Goal: Task Accomplishment & Management: Complete application form

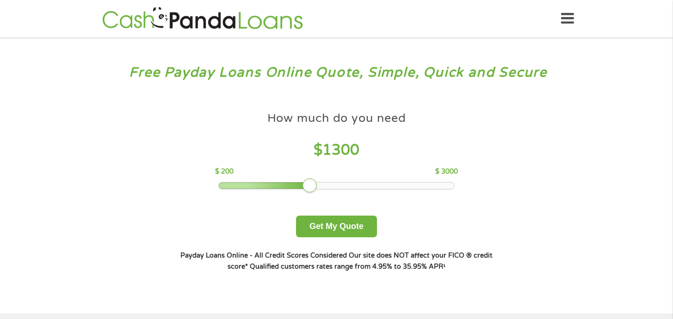
click at [312, 187] on div at bounding box center [336, 186] width 235 height 6
drag, startPoint x: 312, startPoint y: 183, endPoint x: 446, endPoint y: 183, distance: 134.0
click at [445, 183] on div at bounding box center [444, 185] width 15 height 15
drag, startPoint x: 436, startPoint y: 188, endPoint x: 461, endPoint y: 185, distance: 25.1
click at [461, 185] on div "How much do you need $ 2800 $ 200 $ 3000 Get My Quote" at bounding box center [336, 172] width 324 height 130
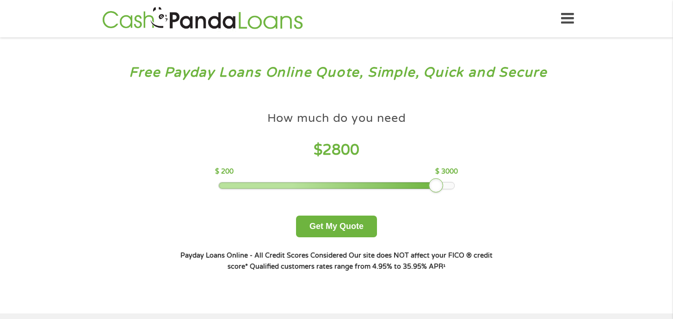
drag, startPoint x: 430, startPoint y: 185, endPoint x: 450, endPoint y: 185, distance: 19.9
click at [433, 185] on div at bounding box center [435, 185] width 15 height 15
drag, startPoint x: 440, startPoint y: 186, endPoint x: 458, endPoint y: 186, distance: 17.6
click at [443, 186] on div at bounding box center [435, 185] width 15 height 15
click at [324, 220] on button "Get My Quote" at bounding box center [336, 227] width 81 height 22
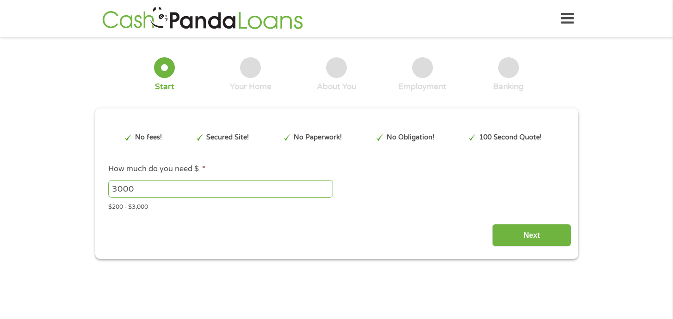
type input "CjwKCAjwiY_GBhBEEiwAFaghvr5NKGpLm-Xem5_mRDR0T3aDSGj_6fbDktkptlbKgmPmNVu6Uv41xho…"
click at [505, 234] on input "Next" at bounding box center [531, 235] width 79 height 23
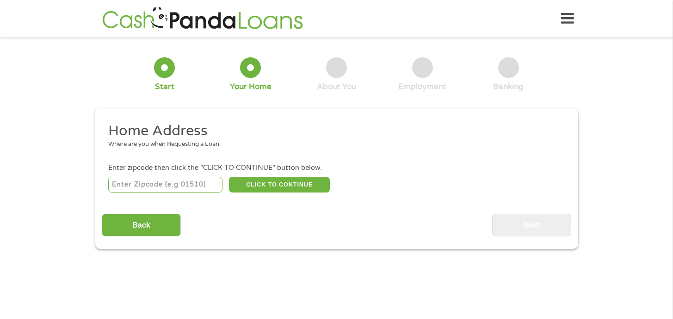
click at [196, 183] on input "number" at bounding box center [165, 185] width 114 height 16
type input "92057"
click at [271, 189] on button "CLICK TO CONTINUE" at bounding box center [279, 185] width 101 height 16
type input "92057"
type input "Oceanside"
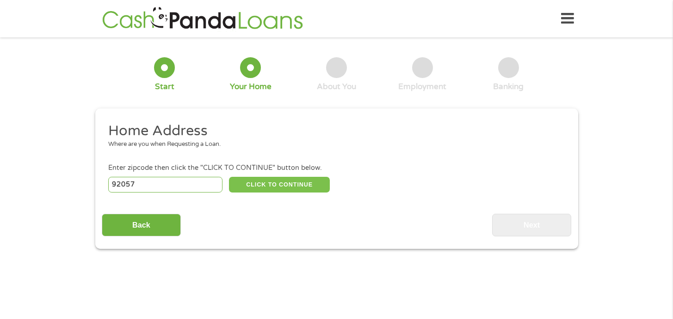
select select "[US_STATE]"
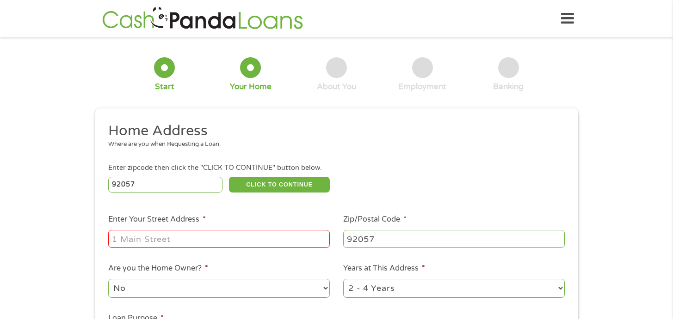
click at [251, 238] on input "Enter Your Street Address *" at bounding box center [218, 239] width 221 height 18
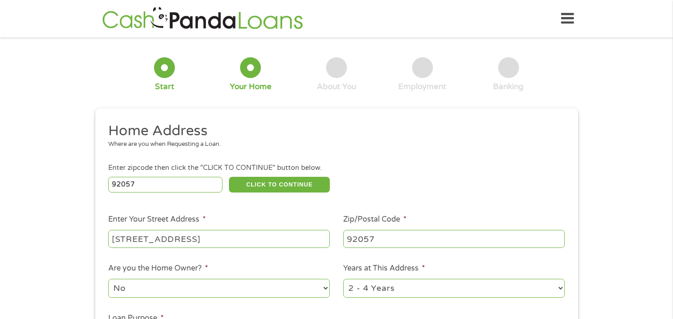
type input "[STREET_ADDRESS]"
click at [361, 289] on select "1 Year or less 1 - 2 Years 2 - 4 Years Over 4 Years" at bounding box center [453, 288] width 221 height 19
select select "24months"
click at [343, 280] on select "1 Year or less 1 - 2 Years 2 - 4 Years Over 4 Years" at bounding box center [453, 288] width 221 height 19
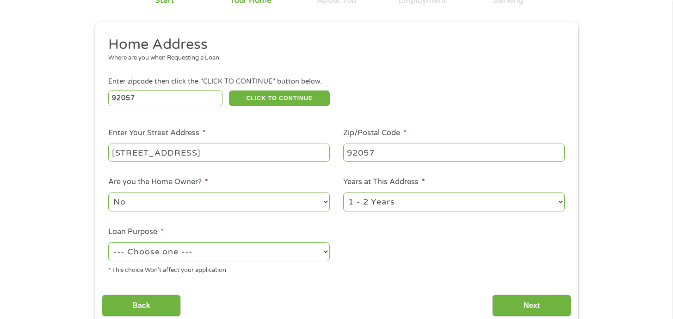
scroll to position [163, 0]
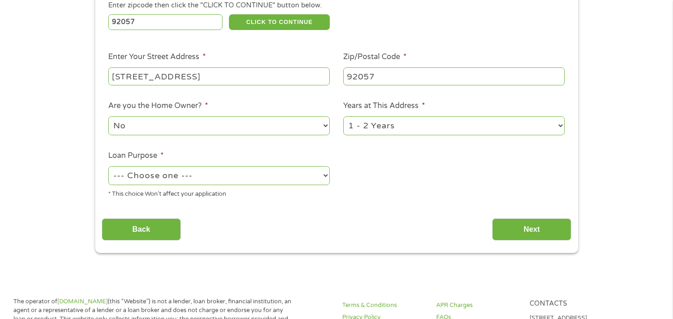
click at [295, 179] on select "--- Choose one --- Pay Bills Debt Consolidation Home Improvement Major Purchase…" at bounding box center [218, 175] width 221 height 19
select select "paybills"
click at [108, 167] on select "--- Choose one --- Pay Bills Debt Consolidation Home Improvement Major Purchase…" at bounding box center [218, 175] width 221 height 19
click at [518, 236] on input "Next" at bounding box center [531, 230] width 79 height 23
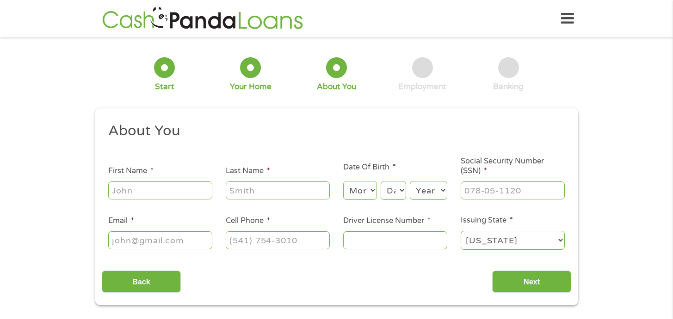
scroll to position [0, 0]
click at [207, 190] on input "First Name *" at bounding box center [160, 191] width 104 height 18
type input "[PERSON_NAME]"
type input "[PERSON_NAME][EMAIL_ADDRESS][PERSON_NAME][DOMAIN_NAME]"
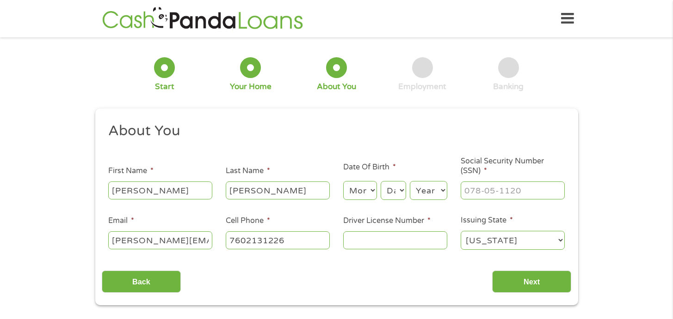
type input "[PHONE_NUMBER]"
click at [361, 195] on select "Month 1 2 3 4 5 6 7 8 9 10 11 12" at bounding box center [360, 190] width 34 height 19
select select "12"
click at [343, 182] on select "Month 1 2 3 4 5 6 7 8 9 10 11 12" at bounding box center [360, 190] width 34 height 19
click at [394, 202] on div "Day Day 1 2 3 4 5 6 7 8 9 10 11 12 13 14 15 16 17 18 19 20 21 22 23 24 25 26 27…" at bounding box center [392, 191] width 25 height 22
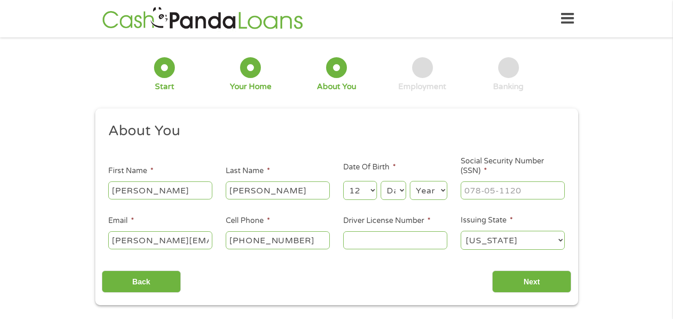
click at [393, 194] on select "Day 1 2 3 4 5 6 7 8 9 10 11 12 13 14 15 16 17 18 19 20 21 22 23 24 25 26 27 28 …" at bounding box center [392, 190] width 25 height 19
select select "20"
click at [380, 182] on select "Day 1 2 3 4 5 6 7 8 9 10 11 12 13 14 15 16 17 18 19 20 21 22 23 24 25 26 27 28 …" at bounding box center [392, 190] width 25 height 19
click at [420, 193] on select "Year [DATE] 2006 2005 2004 2003 2002 2001 2000 1999 1998 1997 1996 1995 1994 19…" at bounding box center [428, 190] width 37 height 19
select select "2000"
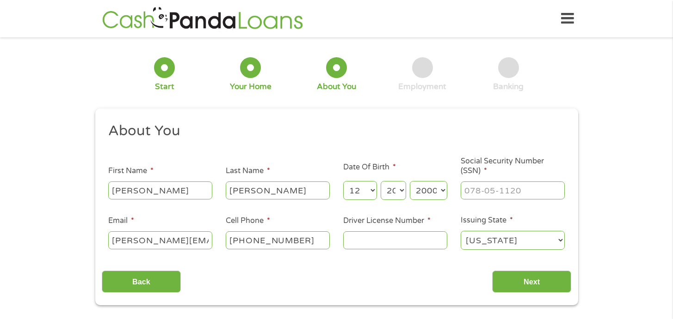
click at [410, 182] on select "Year [DATE] 2006 2005 2004 2003 2002 2001 2000 1999 1998 1997 1996 1995 1994 19…" at bounding box center [428, 190] width 37 height 19
click at [501, 190] on input "___-__-____" at bounding box center [512, 191] width 104 height 18
type input "625-53-2953"
click at [416, 237] on input "Driver License Number *" at bounding box center [395, 241] width 104 height 18
type input "Y5606024"
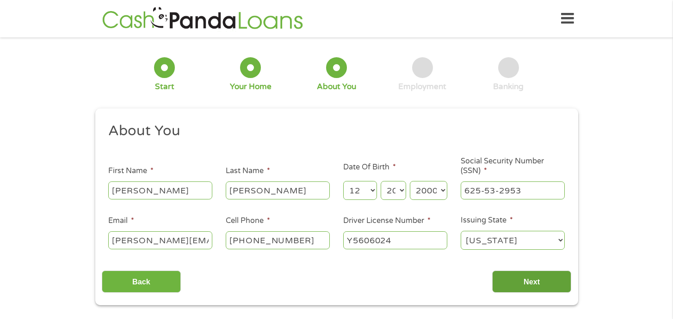
click at [524, 279] on input "Next" at bounding box center [531, 282] width 79 height 23
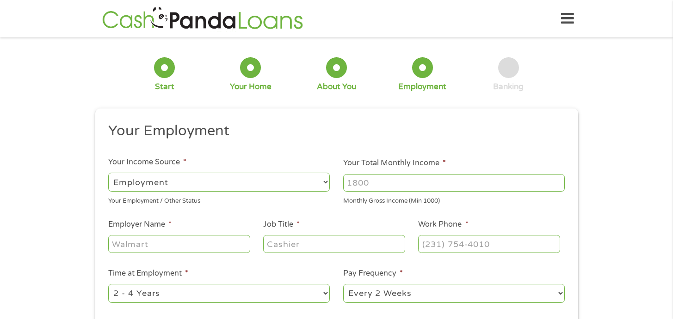
click at [379, 182] on input "Your Total Monthly Income *" at bounding box center [453, 183] width 221 height 18
click at [212, 246] on input "Employer Name *" at bounding box center [178, 244] width 141 height 18
click at [357, 185] on input "2000" at bounding box center [453, 183] width 221 height 18
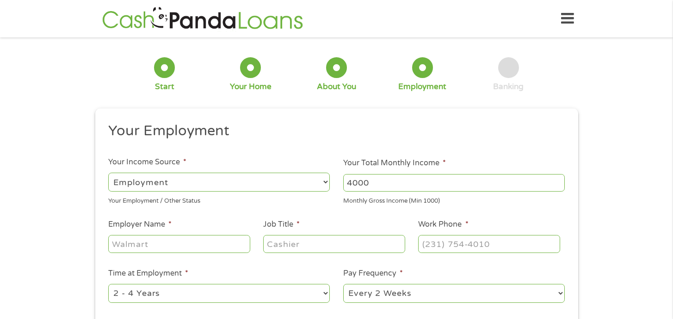
type input "4000"
click at [223, 241] on input "Employer Name *" at bounding box center [178, 244] width 141 height 18
type input "Lifeline Community Services"
click at [292, 248] on input "Job Title *" at bounding box center [333, 244] width 141 height 18
type input "Family Support Partner"
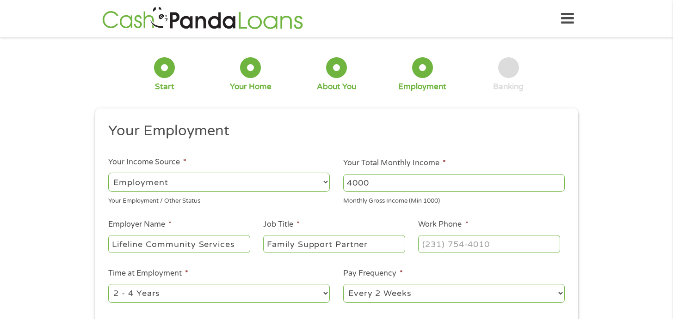
click at [432, 253] on div at bounding box center [488, 244] width 141 height 21
click at [434, 246] on input "(___) ___-____" at bounding box center [488, 244] width 141 height 18
type input "[PHONE_NUMBER]"
click at [314, 294] on select "--- Choose one --- 1 Year or less 1 - 2 Years 2 - 4 Years Over 4 Years" at bounding box center [218, 293] width 221 height 19
select select "24months"
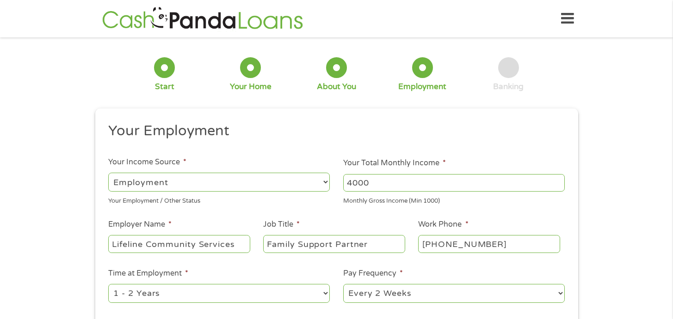
click at [108, 284] on select "--- Choose one --- 1 Year or less 1 - 2 Years 2 - 4 Years Over 4 Years" at bounding box center [218, 293] width 221 height 19
click at [366, 295] on select "--- Choose one --- Every 2 Weeks Every Week Monthly Semi-Monthly" at bounding box center [453, 293] width 221 height 19
select select "semimonthly"
click at [343, 284] on select "--- Choose one --- Every 2 Weeks Every Week Monthly Semi-Monthly" at bounding box center [453, 293] width 221 height 19
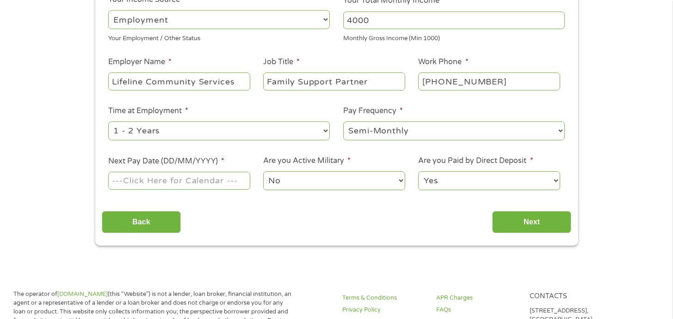
scroll to position [165, 0]
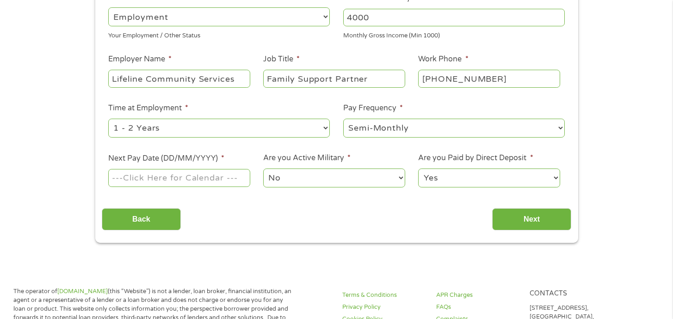
click at [207, 180] on input "Next Pay Date (DD/MM/YYYY) *" at bounding box center [178, 178] width 141 height 18
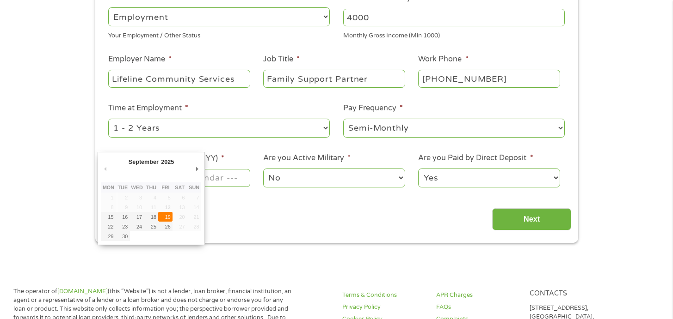
type input "[DATE]"
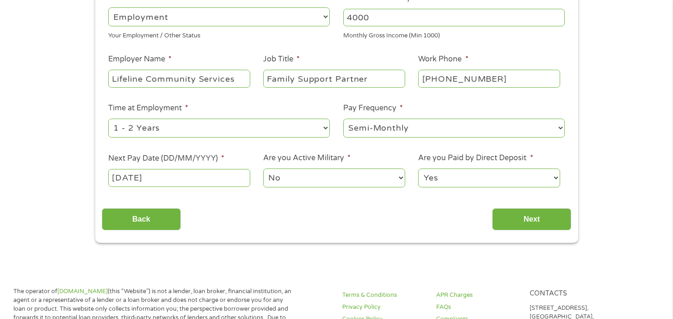
click at [279, 185] on select "No Yes" at bounding box center [333, 178] width 141 height 19
click at [263, 169] on select "No Yes" at bounding box center [333, 178] width 141 height 19
click at [505, 212] on input "Next" at bounding box center [531, 219] width 79 height 23
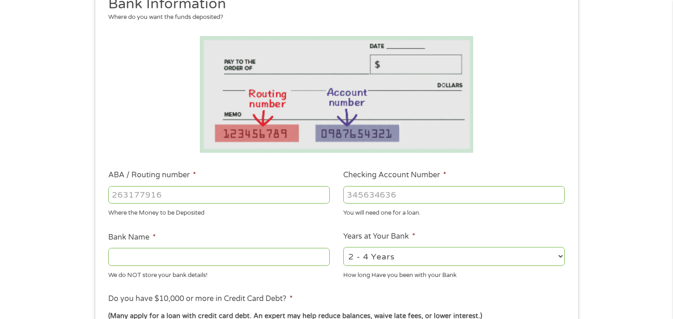
scroll to position [174, 0]
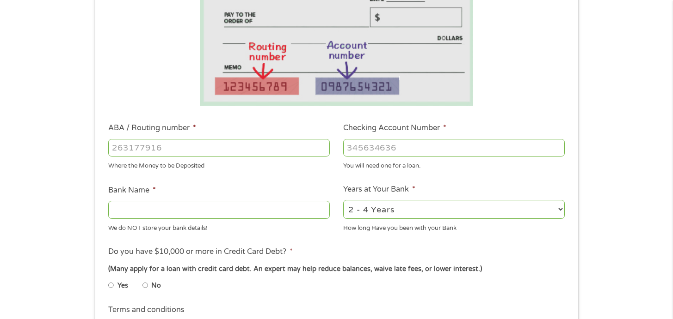
click at [372, 146] on input "Checking Account Number *" at bounding box center [453, 148] width 221 height 18
paste input "0"
type input "0208387617"
click at [238, 147] on input "ABA / Routing number *" at bounding box center [218, 148] width 221 height 18
type input "314074269"
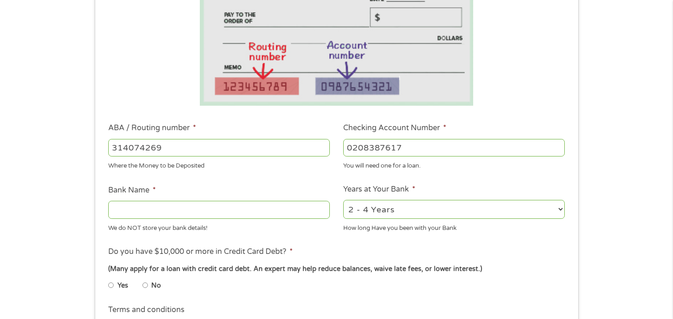
type input "USAA FEDERAL SAVINGS BANK"
type input "314074269"
click at [378, 203] on select "2 - 4 Years 6 - 12 Months 1 - 2 Years Over 4 Years" at bounding box center [453, 209] width 221 height 19
select select "60months"
click at [343, 200] on select "2 - 4 Years 6 - 12 Months 1 - 2 Years Over 4 Years" at bounding box center [453, 209] width 221 height 19
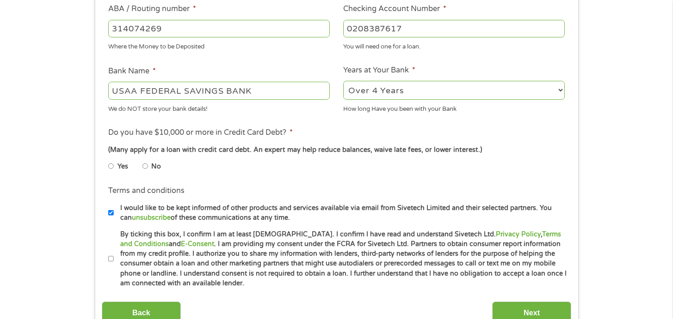
scroll to position [315, 0]
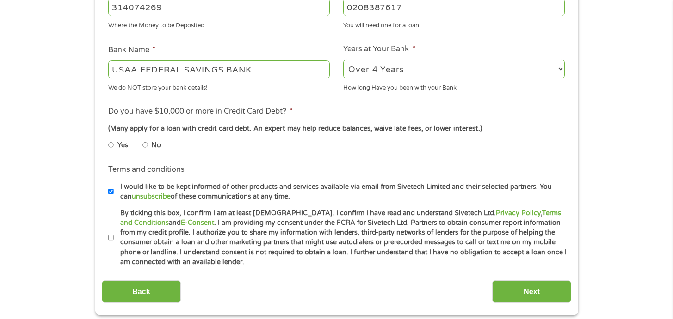
click at [152, 148] on label "No" at bounding box center [156, 146] width 10 height 10
click at [148, 148] on input "No" at bounding box center [145, 145] width 6 height 15
radio input "true"
click at [118, 234] on label "By ticking this box, I confirm I am at least [DEMOGRAPHIC_DATA]. I confirm I ha…" at bounding box center [340, 237] width 453 height 59
click at [114, 234] on input "By ticking this box, I confirm I am at least [DEMOGRAPHIC_DATA]. I confirm I ha…" at bounding box center [111, 238] width 6 height 15
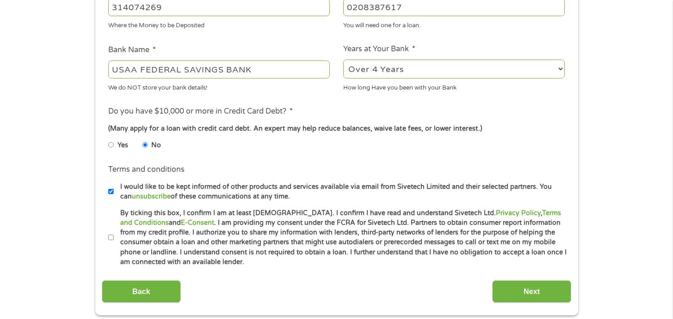
checkbox input "true"
click at [508, 276] on div "Back Next" at bounding box center [336, 288] width 469 height 29
click at [515, 288] on input "Next" at bounding box center [531, 292] width 79 height 23
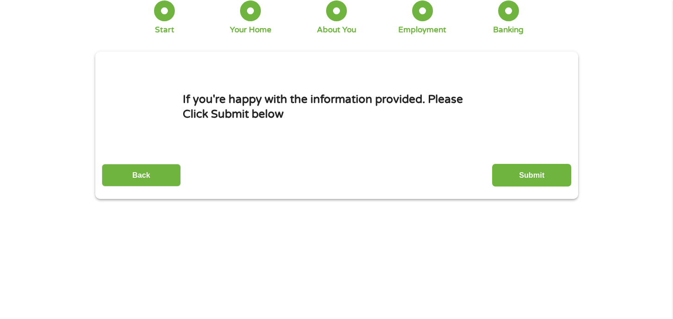
scroll to position [0, 0]
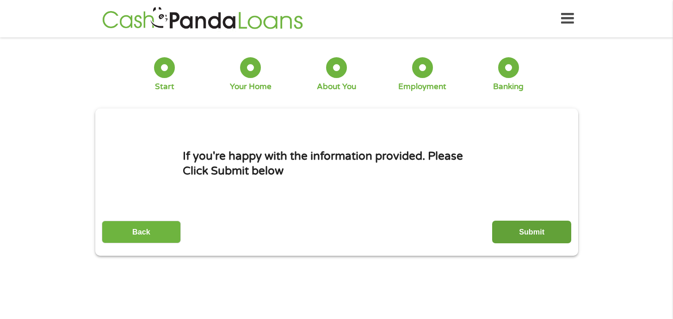
click at [521, 230] on input "Submit" at bounding box center [531, 232] width 79 height 23
